Goal: Transaction & Acquisition: Purchase product/service

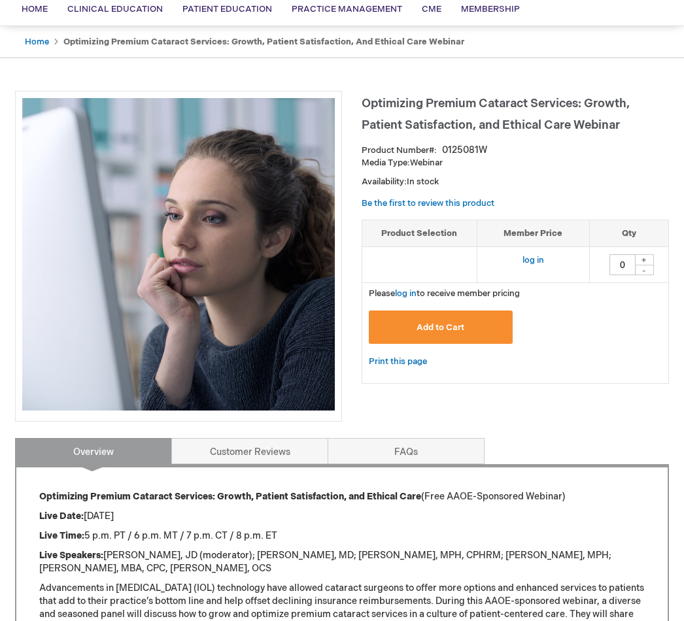
scroll to position [102, 0]
click at [642, 261] on div "+" at bounding box center [644, 260] width 20 height 11
type input "1"
click at [467, 411] on div "Optimizing Premium Cataract Services: Growth, Patient Satisfaction, and Ethical…" at bounding box center [342, 421] width 654 height 661
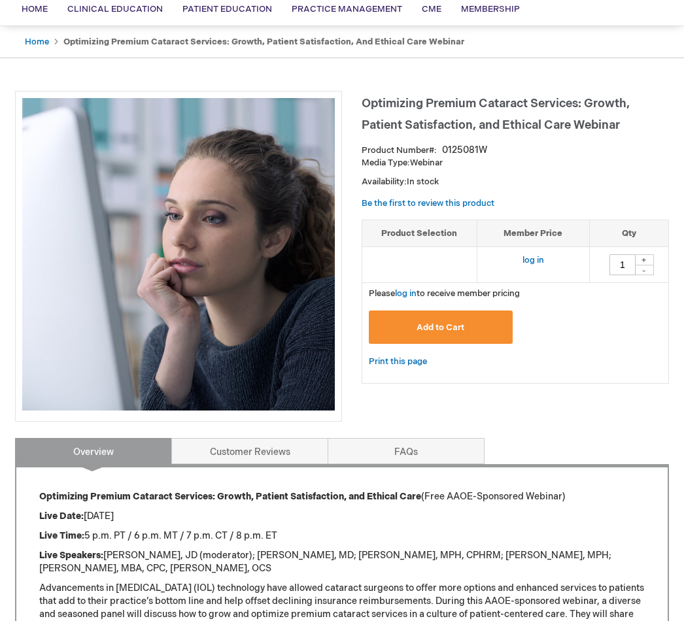
click at [478, 326] on button "Add to Cart" at bounding box center [441, 326] width 144 height 33
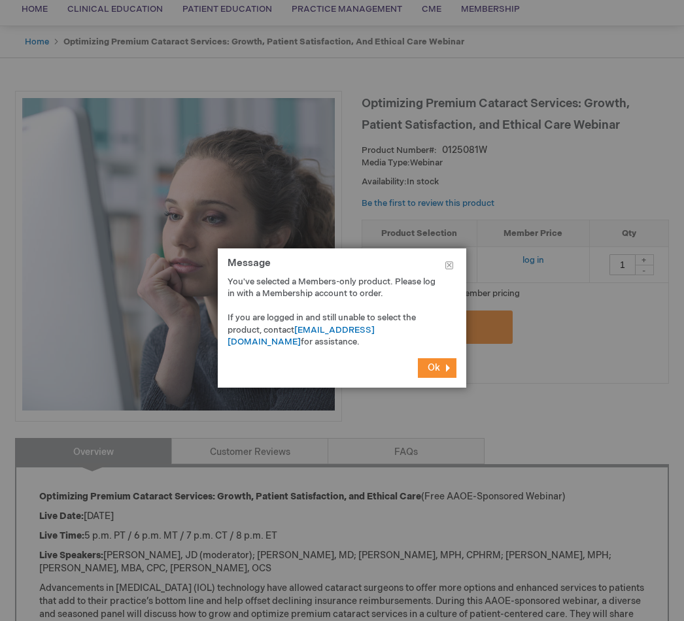
click at [443, 374] on button "Ok" at bounding box center [437, 368] width 39 height 20
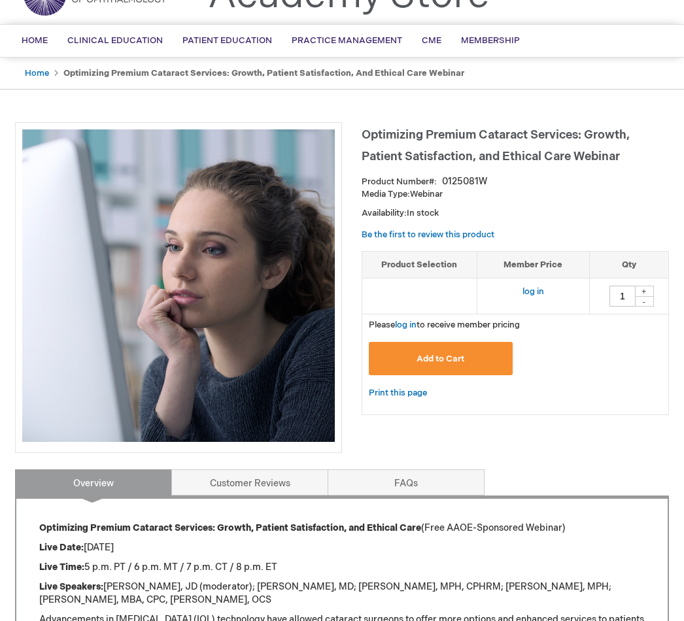
scroll to position [0, 0]
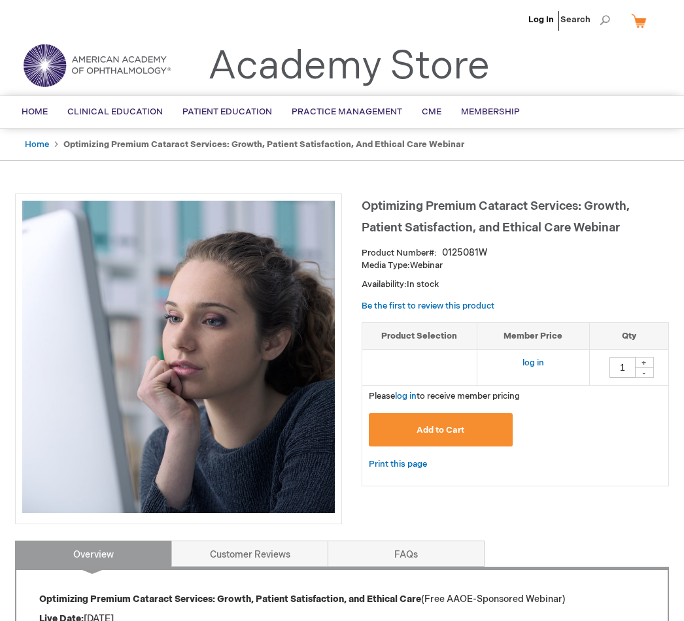
click at [535, 17] on link "Log In" at bounding box center [540, 19] width 25 height 10
click at [637, 363] on div "+" at bounding box center [644, 362] width 20 height 11
type input "1"
click at [486, 422] on button "Add to Cart" at bounding box center [441, 429] width 144 height 33
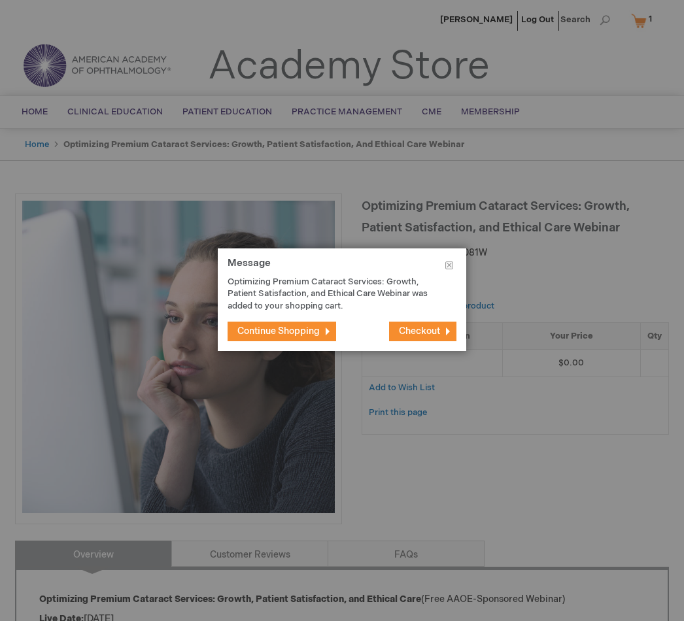
click at [425, 327] on span "Checkout" at bounding box center [419, 331] width 41 height 11
click at [441, 324] on button "Checkout" at bounding box center [422, 332] width 67 height 20
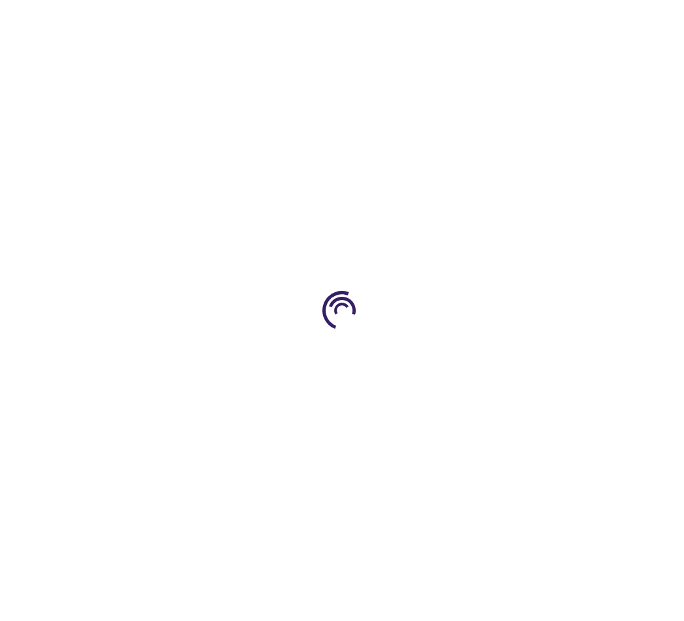
select select "US"
select select "23"
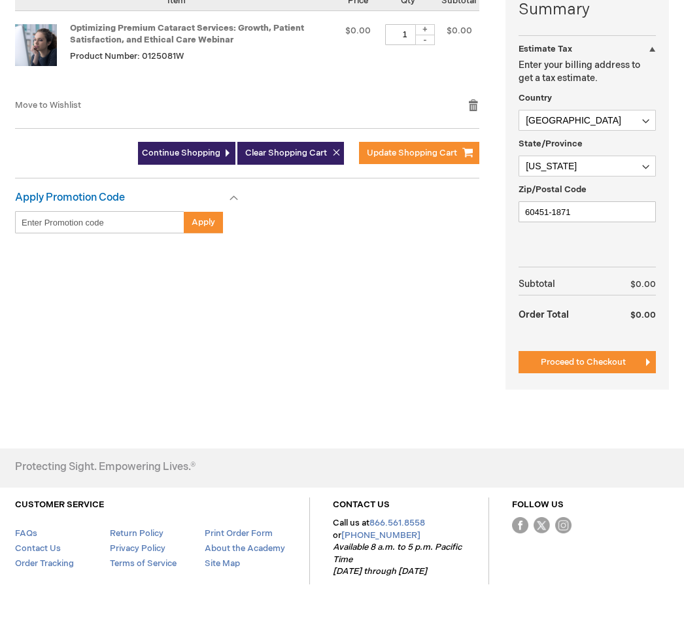
scroll to position [332, 0]
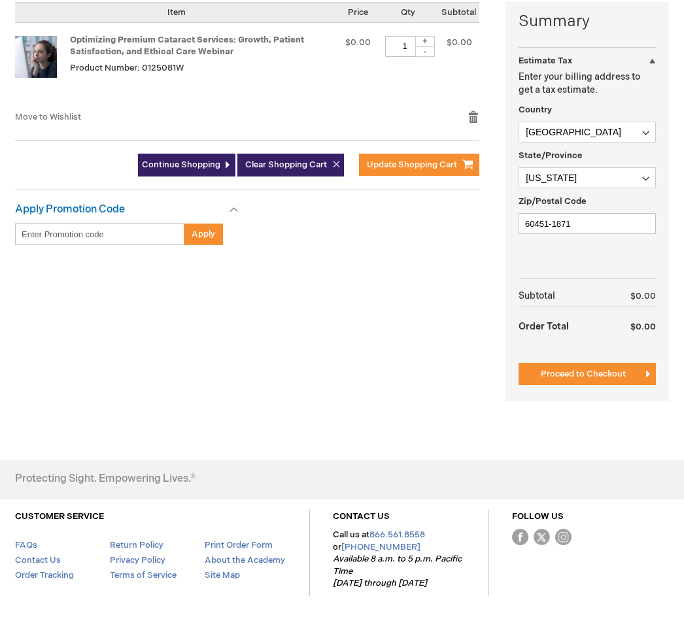
click at [631, 378] on button "Proceed to Checkout" at bounding box center [586, 374] width 137 height 22
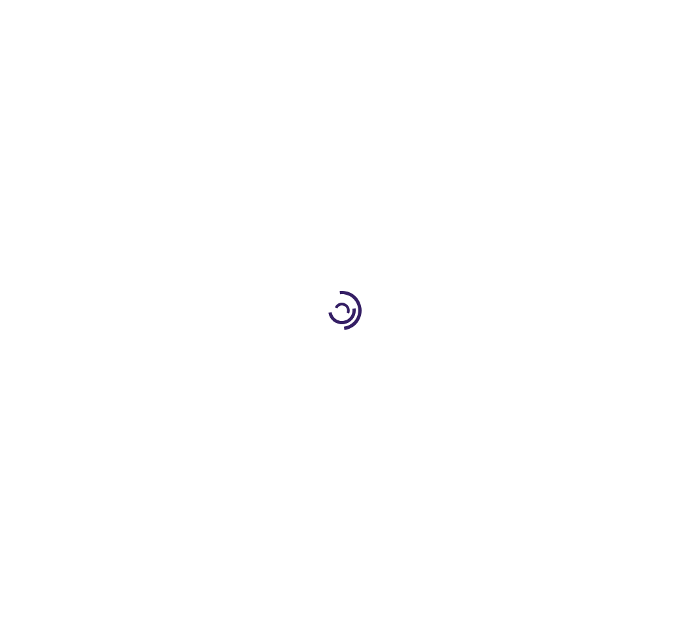
scroll to position [89, 0]
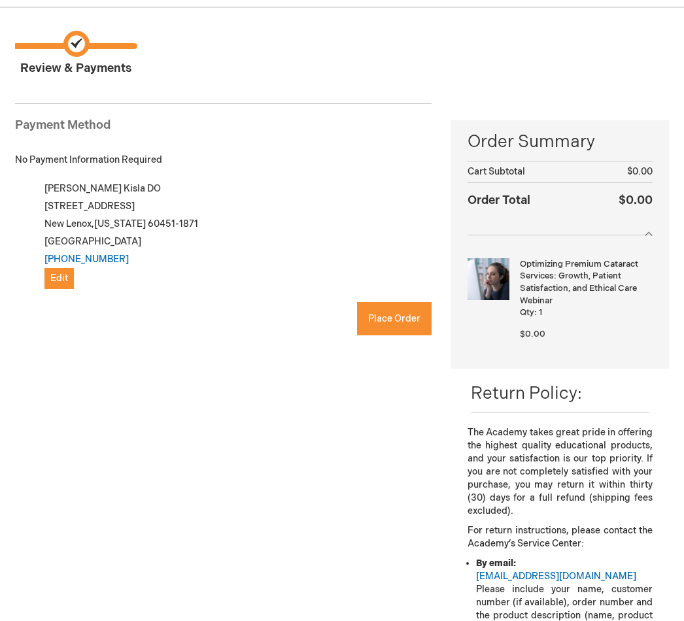
click at [395, 318] on span "Place Order" at bounding box center [394, 318] width 52 height 11
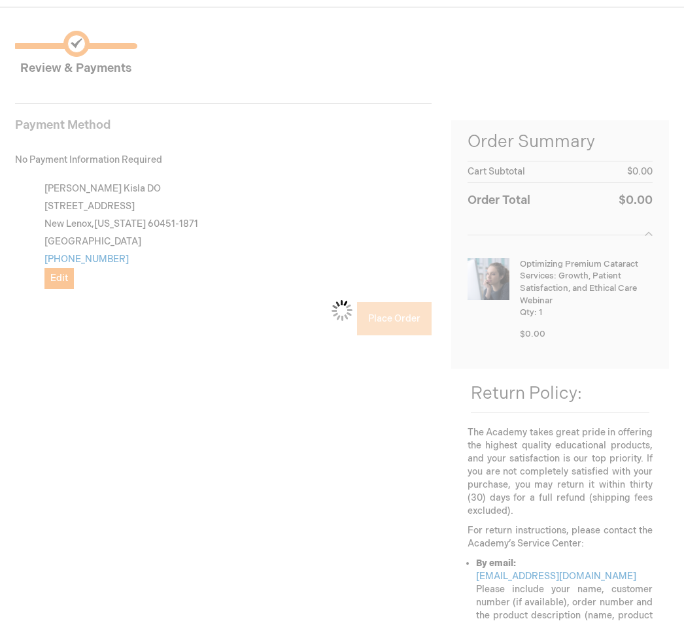
checkbox input "false"
click at [37, 348] on div "Please wait..." at bounding box center [342, 310] width 684 height 621
click at [29, 350] on div "Please wait..." at bounding box center [342, 310] width 684 height 621
click at [40, 346] on div "Please wait..." at bounding box center [342, 310] width 684 height 621
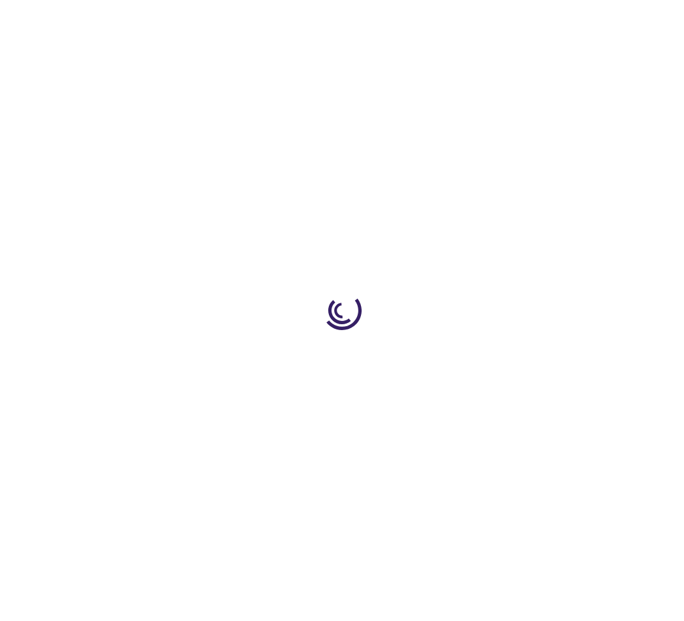
click at [38, 335] on div at bounding box center [342, 310] width 684 height 621
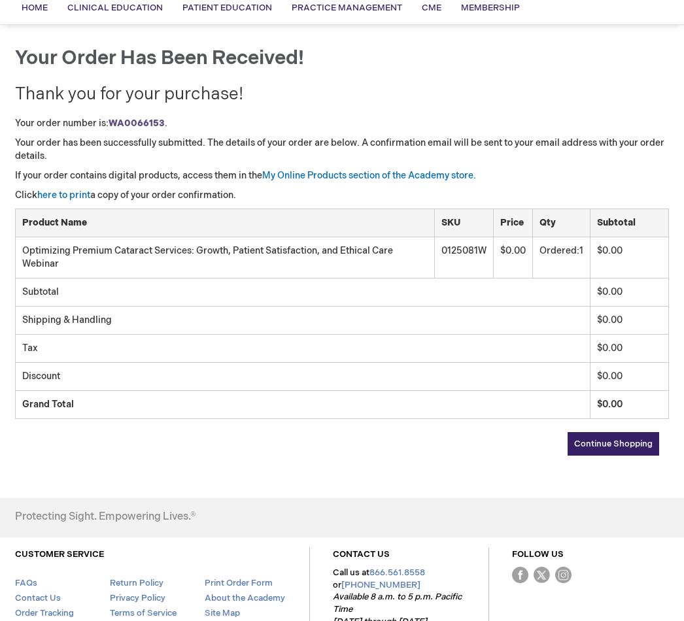
scroll to position [104, 0]
